Goal: Book appointment/travel/reservation

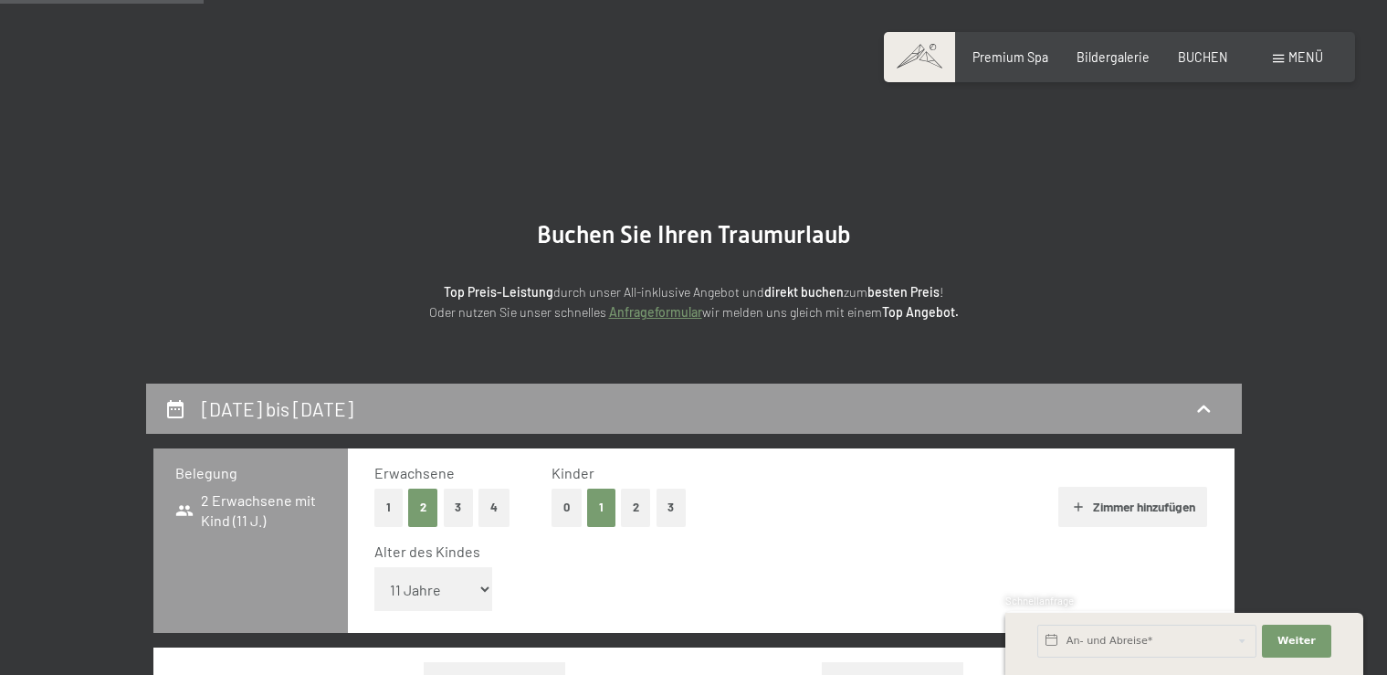
select select "11"
select select "[DATE]"
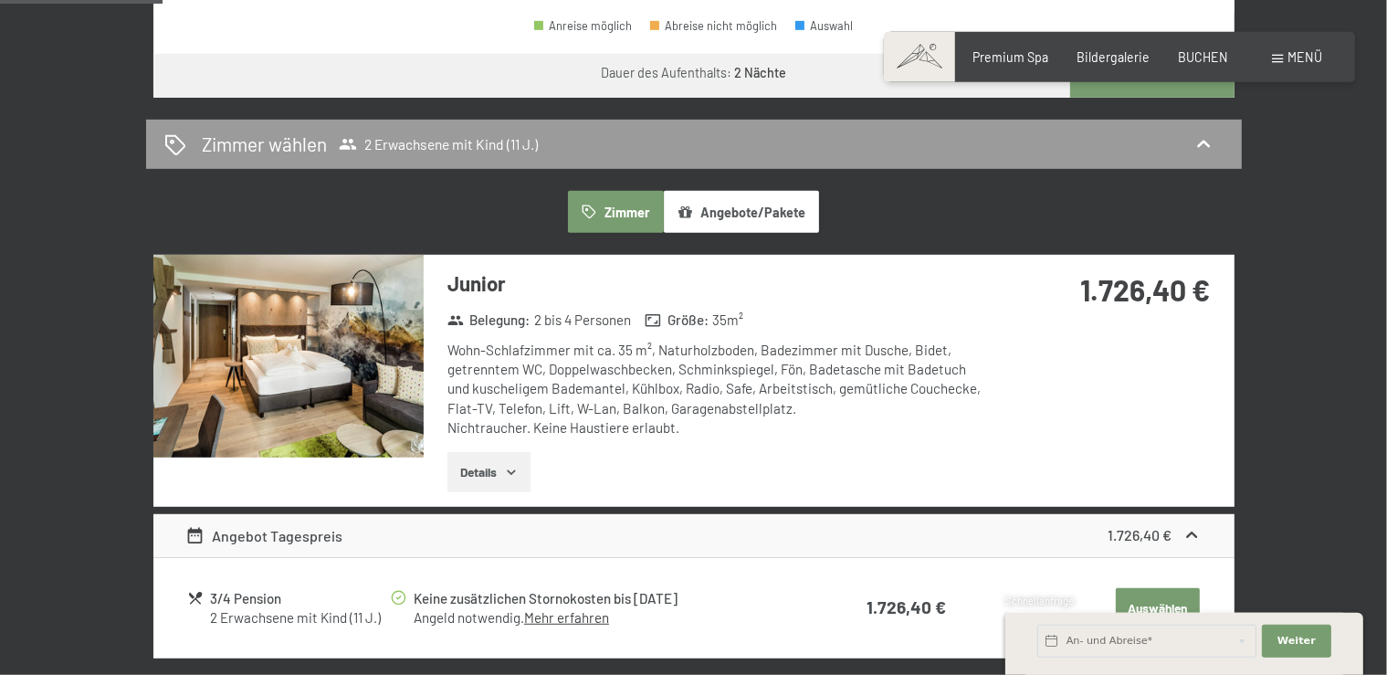
scroll to position [1060, 0]
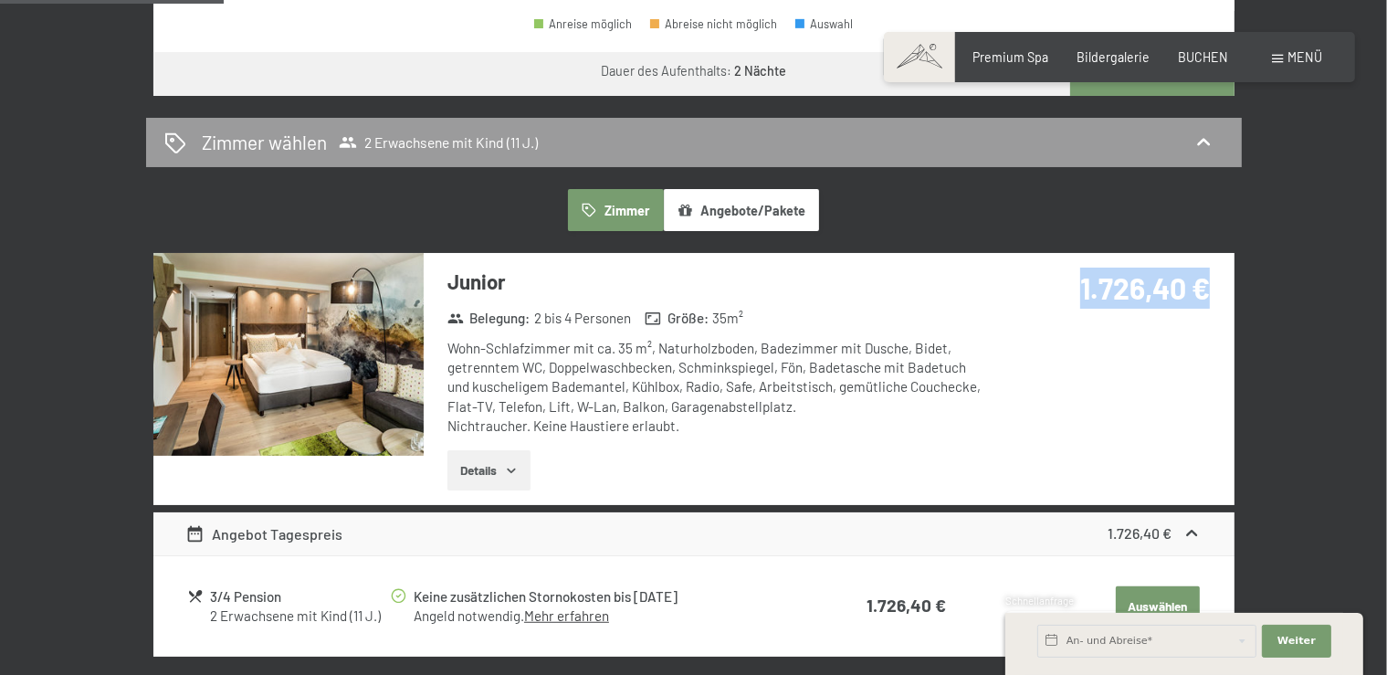
drag, startPoint x: 1088, startPoint y: 295, endPoint x: 1218, endPoint y: 294, distance: 130.6
click at [1218, 294] on div "1.726,40 €" at bounding box center [1112, 310] width 243 height 114
click at [328, 375] on img at bounding box center [288, 354] width 270 height 203
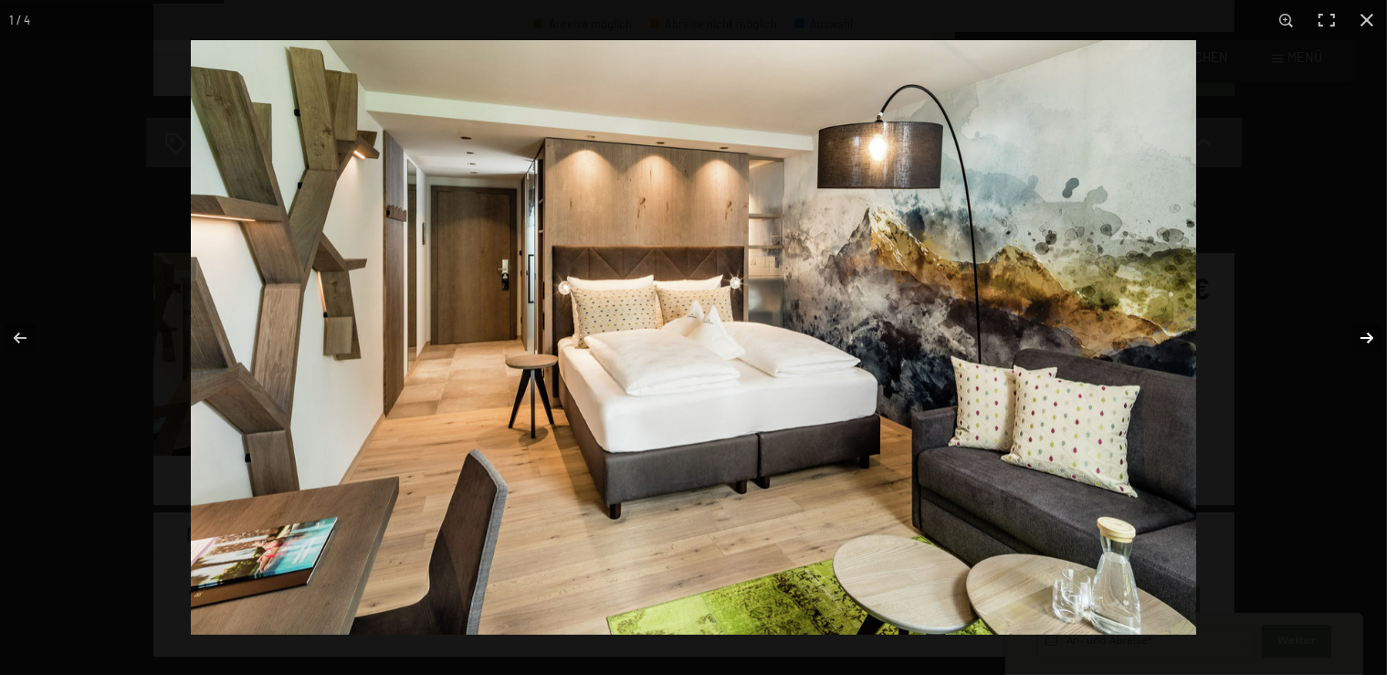
click at [1369, 335] on button "button" at bounding box center [1355, 337] width 64 height 91
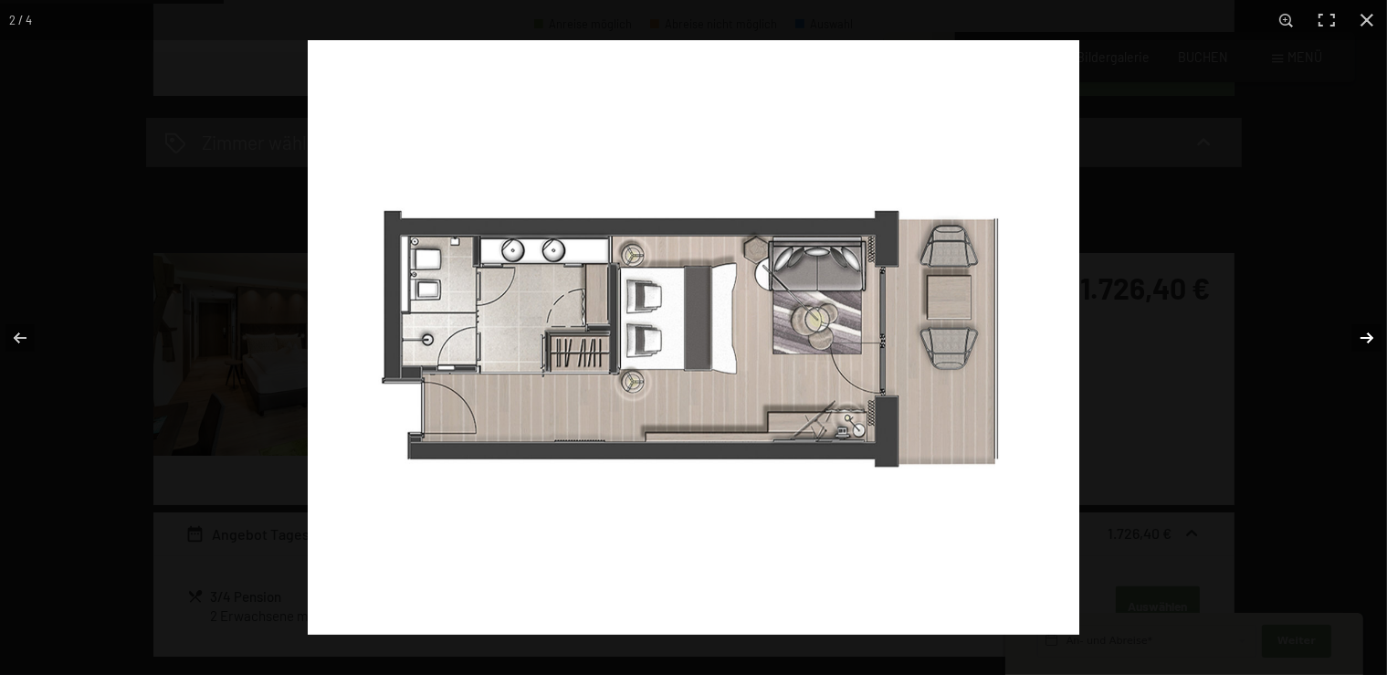
click at [1364, 342] on button "button" at bounding box center [1355, 337] width 64 height 91
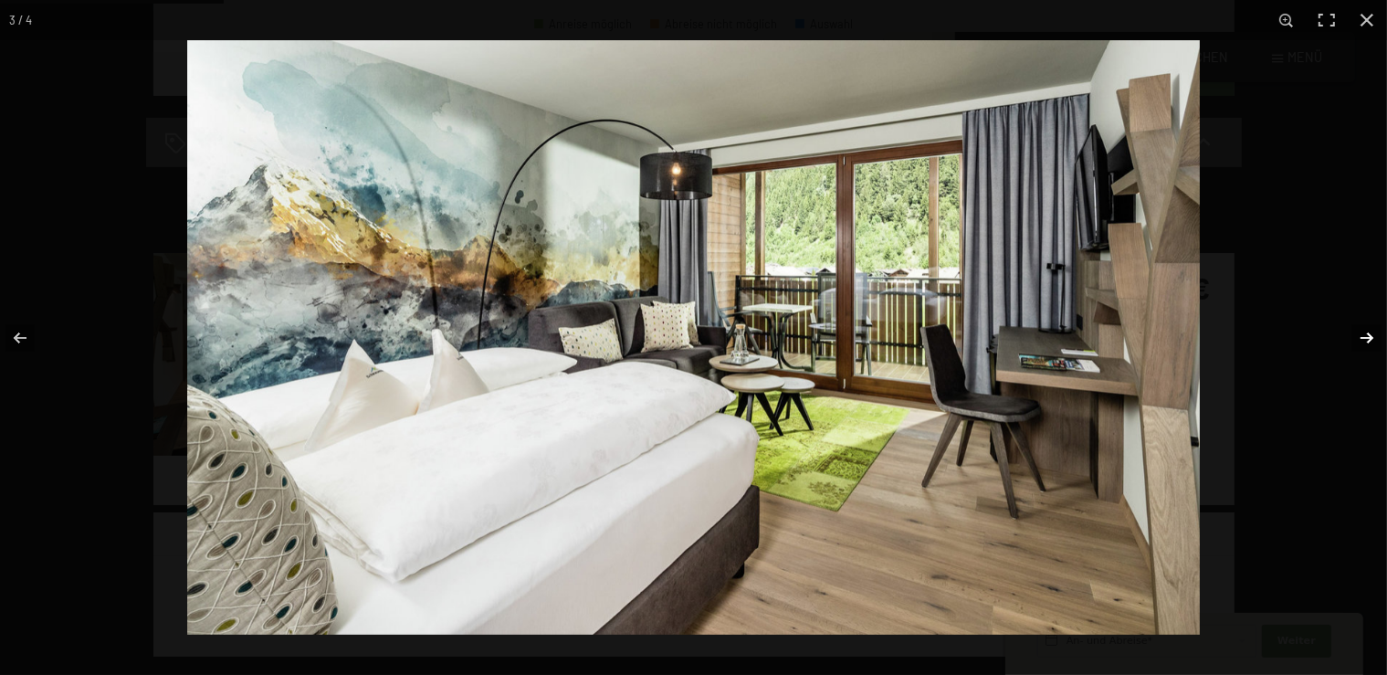
click at [1369, 336] on button "button" at bounding box center [1355, 337] width 64 height 91
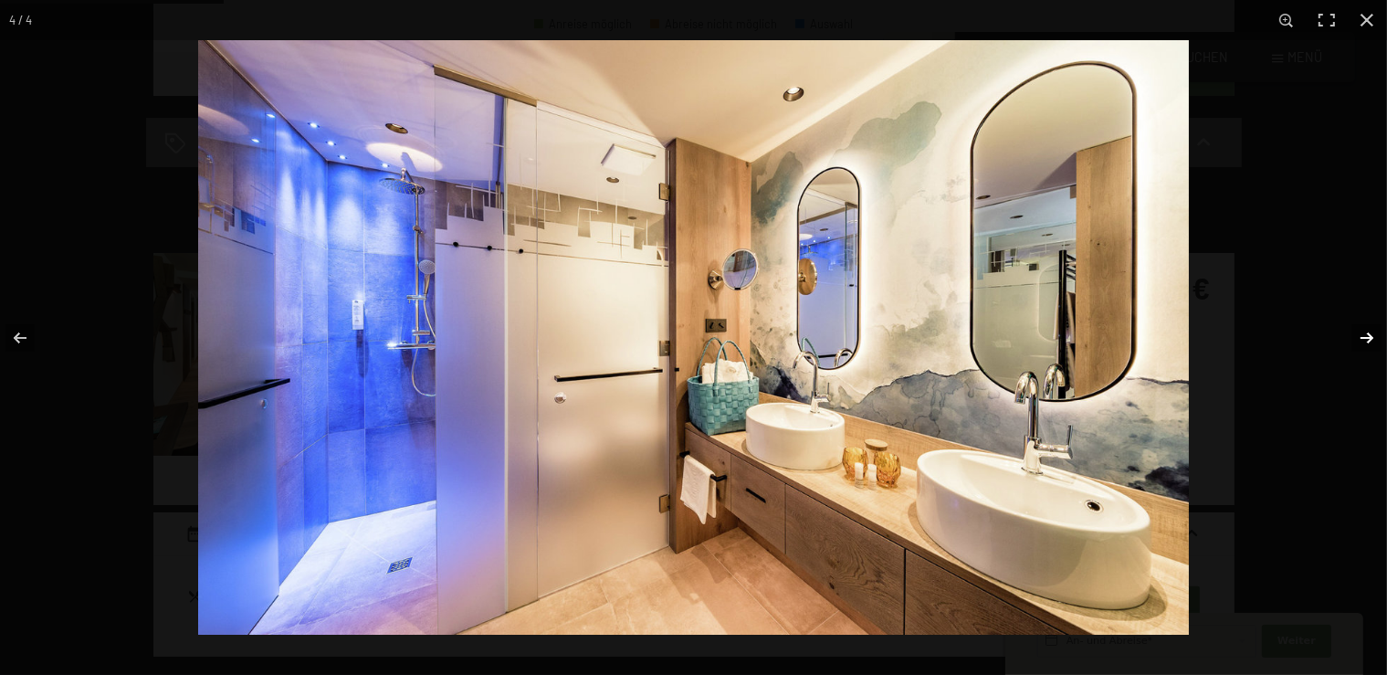
click at [1369, 336] on button "button" at bounding box center [1355, 337] width 64 height 91
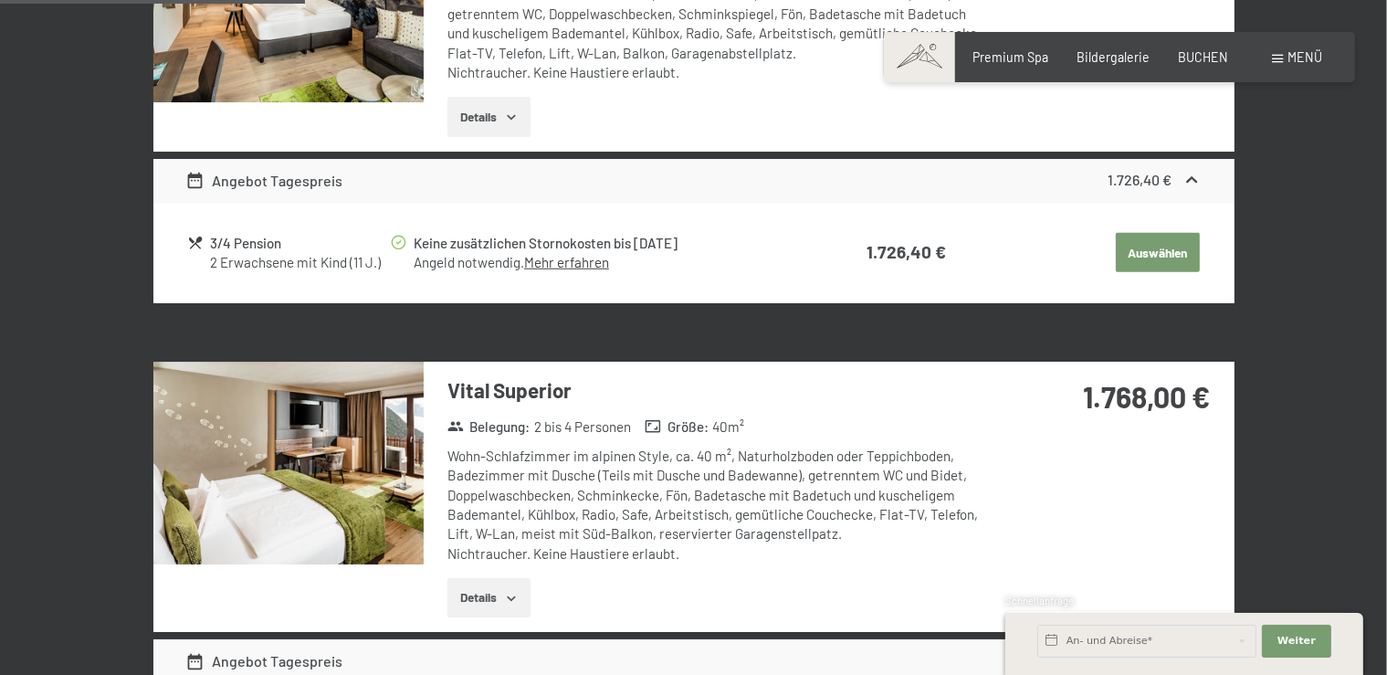
scroll to position [1447, 0]
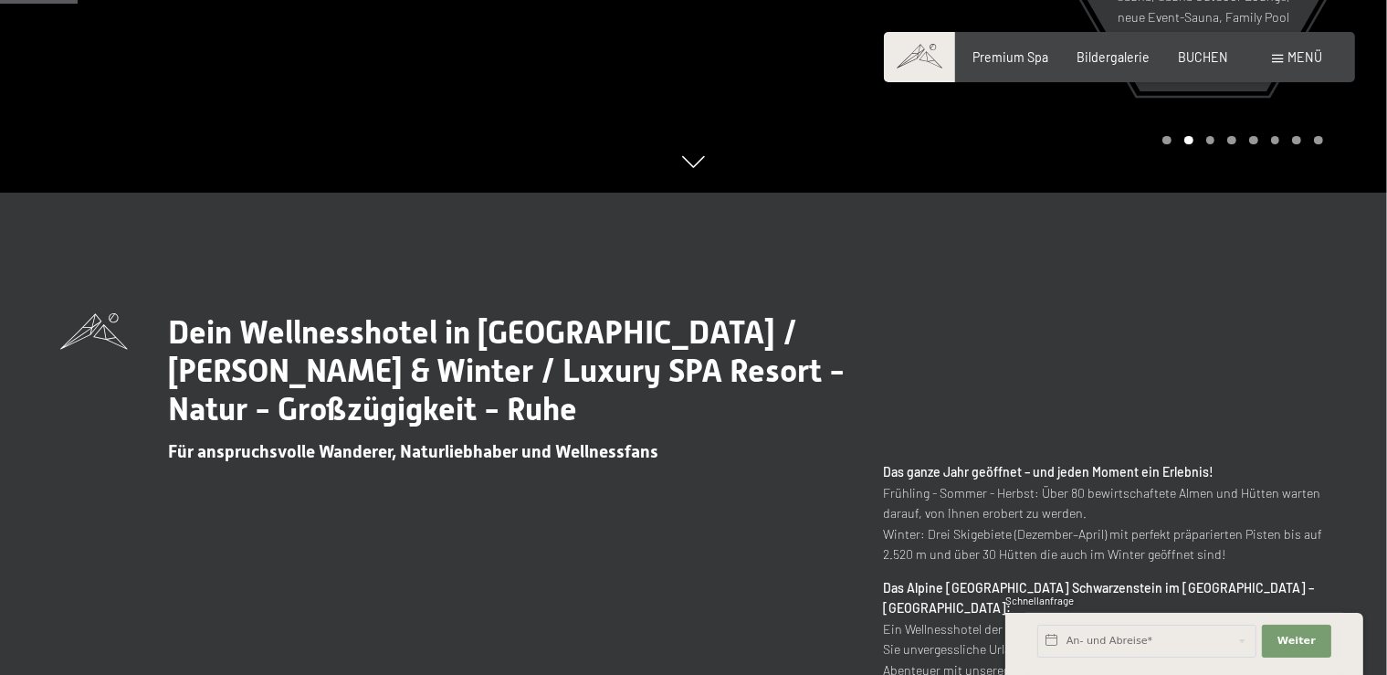
scroll to position [482, 0]
